Goal: Share content: Share content

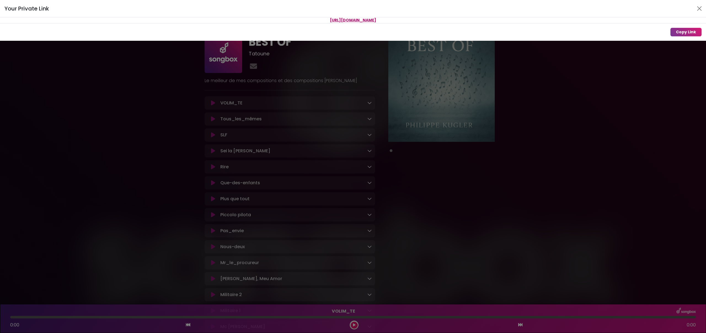
click at [460, 156] on div "Your Private Link https://songbox.com/s/96da6f60-2328-480b-87e7-9a528233ff1b Co…" at bounding box center [353, 166] width 706 height 333
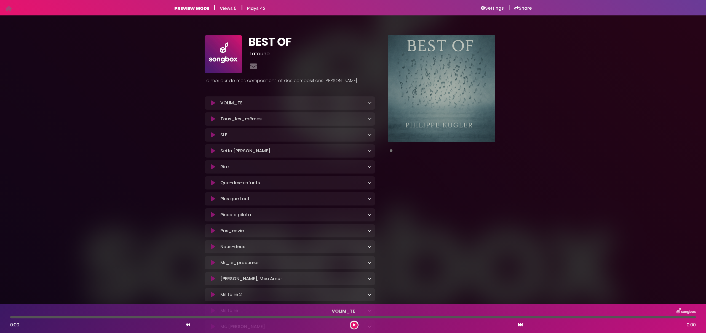
click at [521, 9] on h6 "Share" at bounding box center [522, 9] width 17 height 6
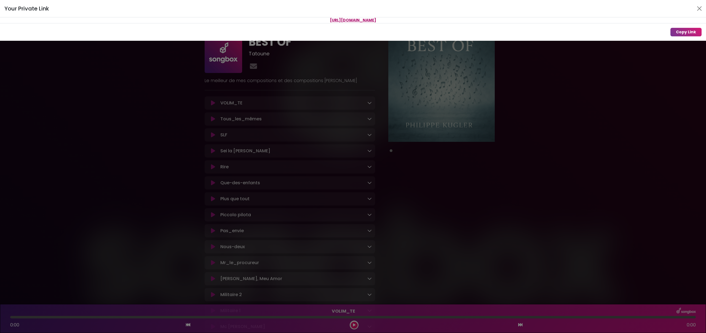
drag, startPoint x: 427, startPoint y: 20, endPoint x: 288, endPoint y: 19, distance: 138.1
click at [288, 19] on p "[URL][DOMAIN_NAME]" at bounding box center [353, 20] width 706 height 6
copy span "[URL][DOMAIN_NAME]"
click at [47, 198] on div "Your Private Link https://songbox.com/s/96da6f60-2328-480b-87e7-9a528233ff1b Co…" at bounding box center [353, 166] width 706 height 333
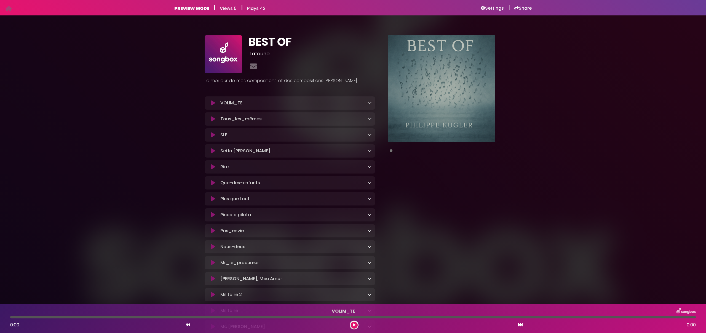
click at [370, 105] on icon at bounding box center [369, 103] width 4 height 4
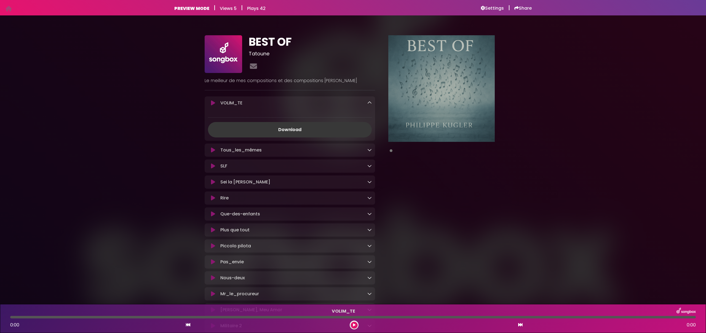
click at [306, 126] on link "Download" at bounding box center [290, 129] width 164 height 15
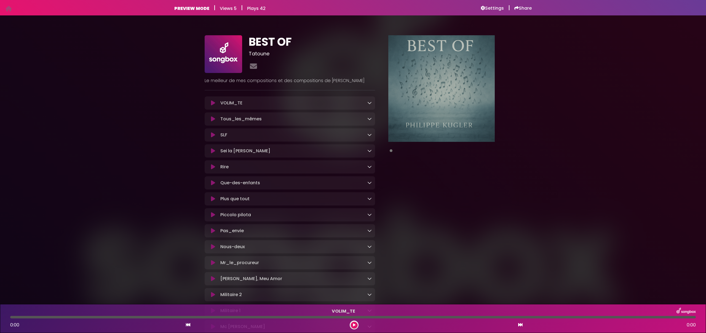
click at [213, 102] on icon at bounding box center [213, 103] width 4 height 6
click at [369, 103] on icon at bounding box center [369, 103] width 4 height 4
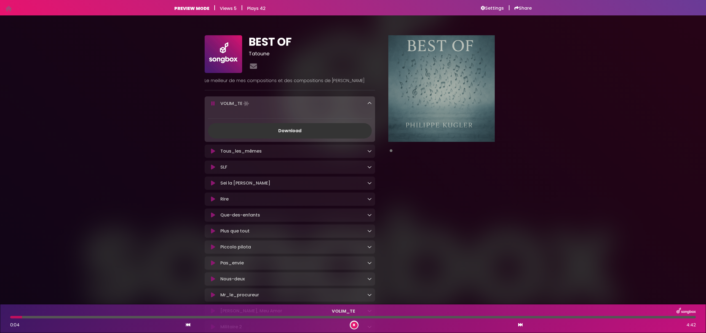
click at [214, 103] on icon at bounding box center [213, 104] width 4 height 6
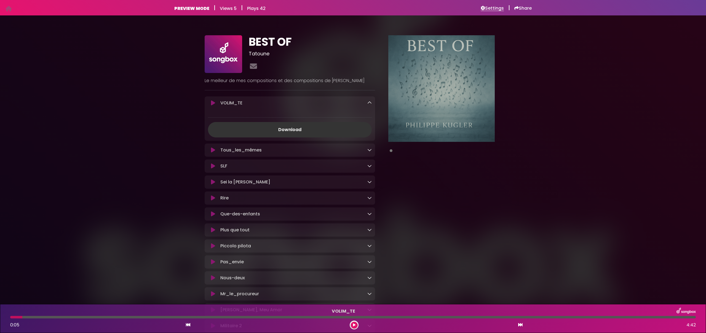
click at [491, 8] on h6 "Settings" at bounding box center [492, 9] width 23 height 6
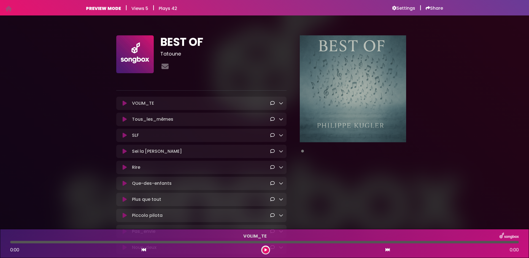
click at [281, 105] on icon at bounding box center [281, 103] width 4 height 4
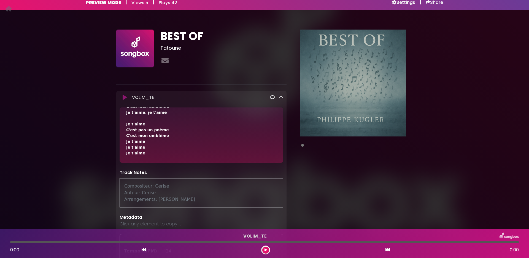
scroll to position [12, 0]
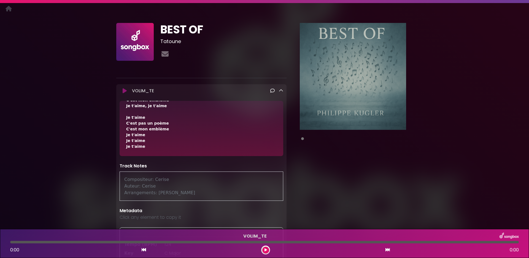
click at [279, 90] on icon at bounding box center [281, 90] width 4 height 4
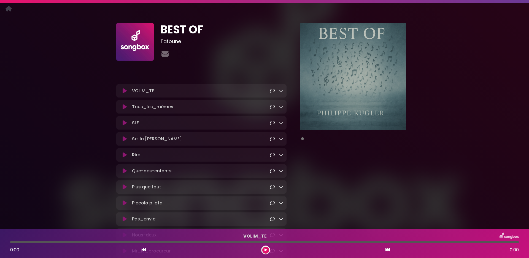
click at [283, 91] on div "VOLIM_TE Loading Track..." at bounding box center [201, 90] width 170 height 7
click at [281, 91] on icon at bounding box center [281, 90] width 4 height 4
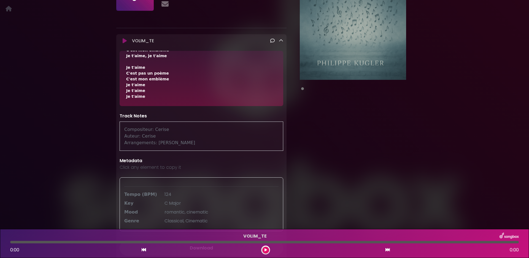
scroll to position [6, 0]
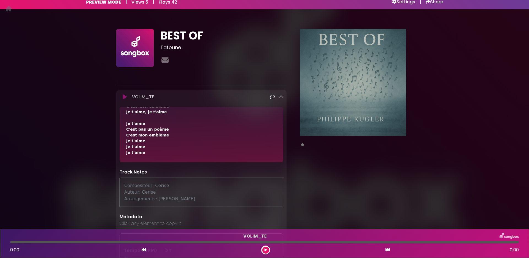
click at [282, 96] on icon at bounding box center [281, 96] width 4 height 4
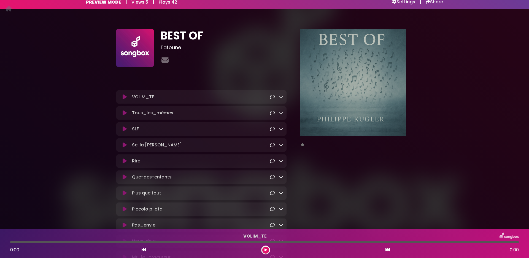
click at [162, 114] on p "Tous_les_mêmes Loading Track..." at bounding box center [201, 112] width 138 height 7
click at [282, 113] on icon at bounding box center [281, 112] width 4 height 4
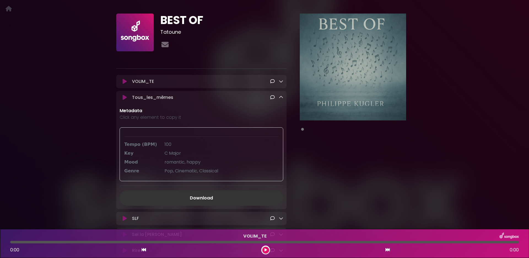
scroll to position [64, 0]
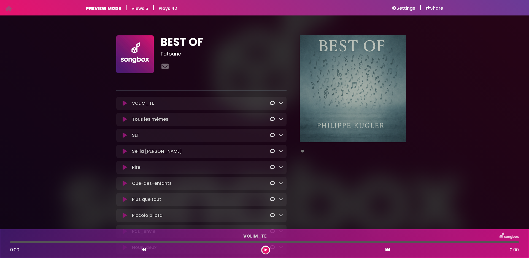
click at [280, 119] on icon at bounding box center [281, 119] width 4 height 4
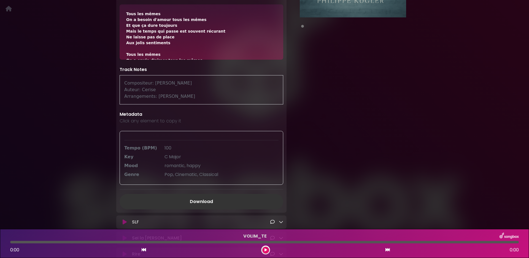
scroll to position [125, 0]
click at [163, 121] on p "Click any element to copy it" at bounding box center [202, 120] width 164 height 7
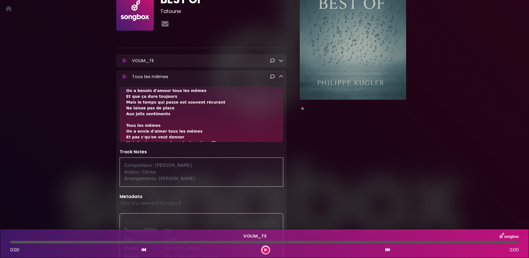
scroll to position [0, 0]
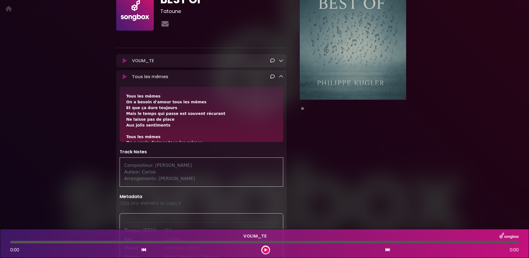
click at [280, 79] on icon at bounding box center [281, 76] width 4 height 4
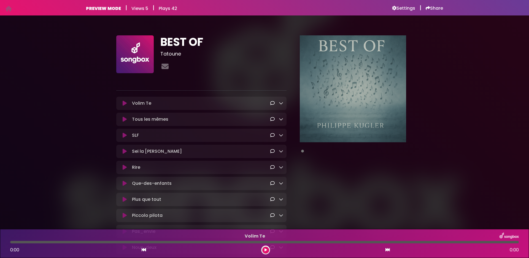
click at [281, 104] on icon at bounding box center [281, 103] width 4 height 4
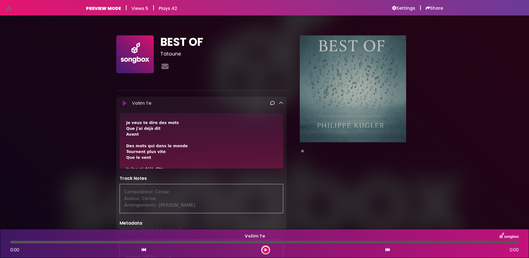
click at [281, 104] on icon at bounding box center [281, 103] width 4 height 4
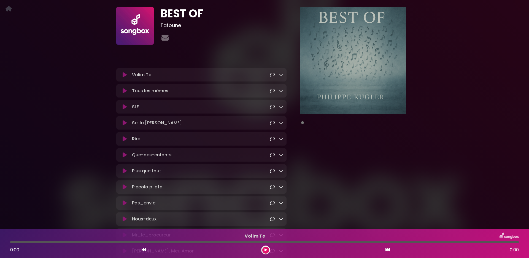
scroll to position [42, 0]
